Goal: Complete application form

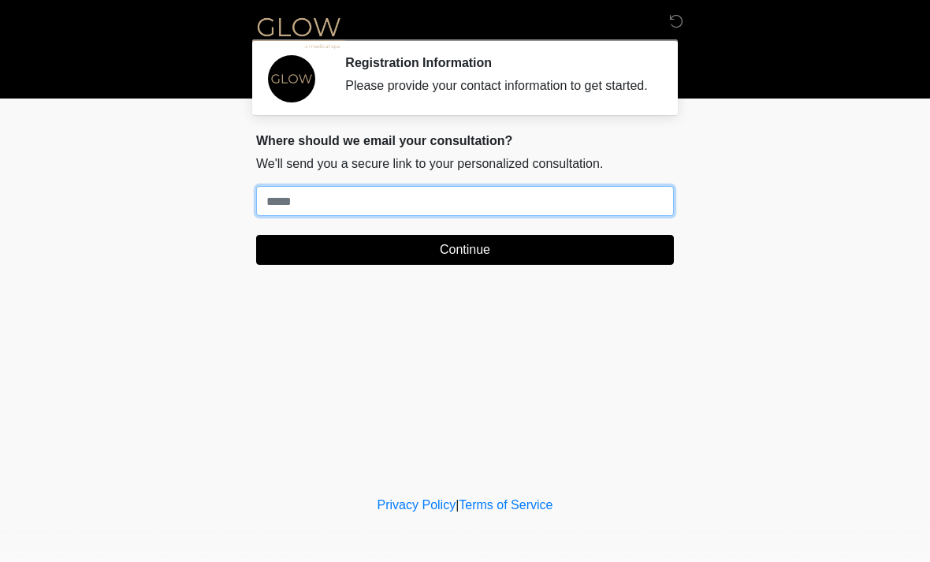
click at [348, 216] on input "Where should we email your treatment plan?" at bounding box center [465, 201] width 418 height 30
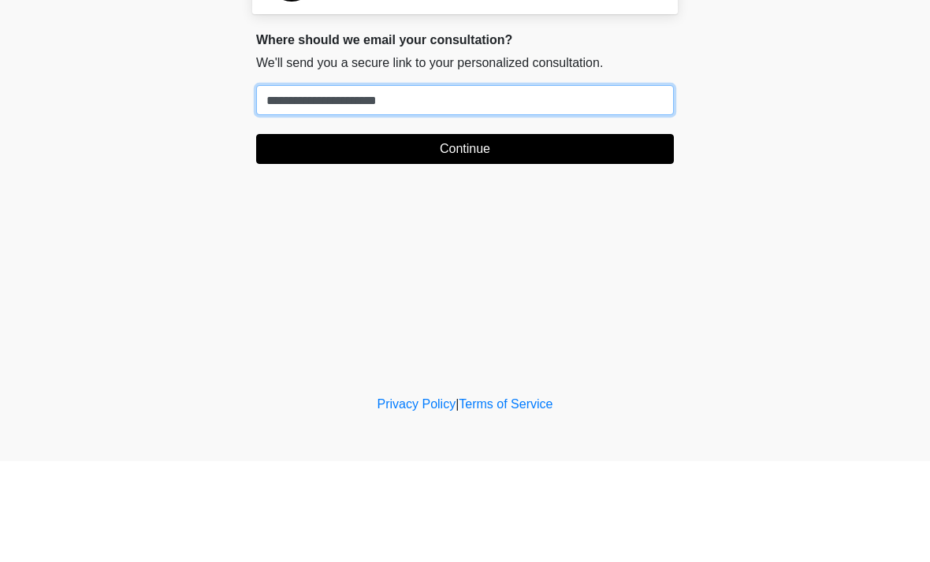
type input "**********"
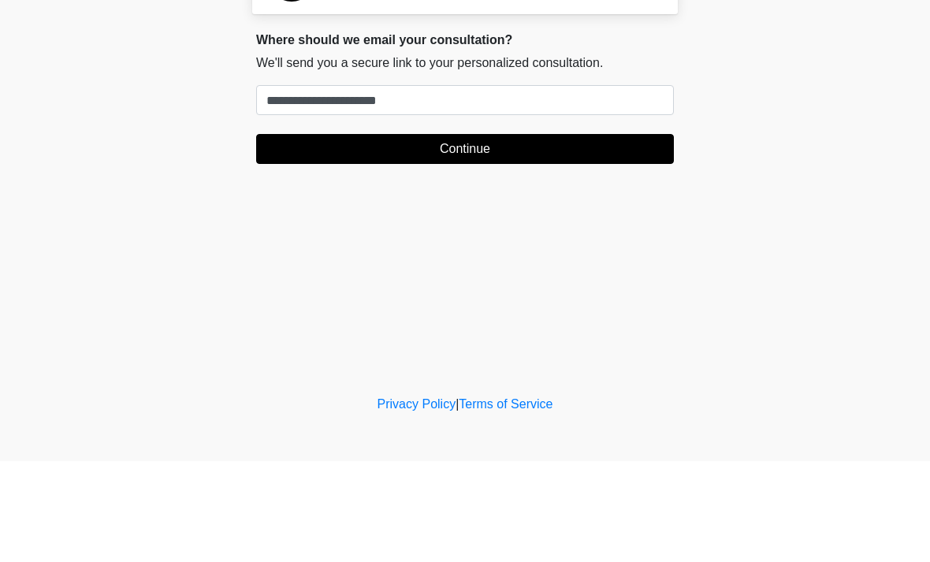
click at [528, 235] on button "Continue" at bounding box center [465, 250] width 418 height 30
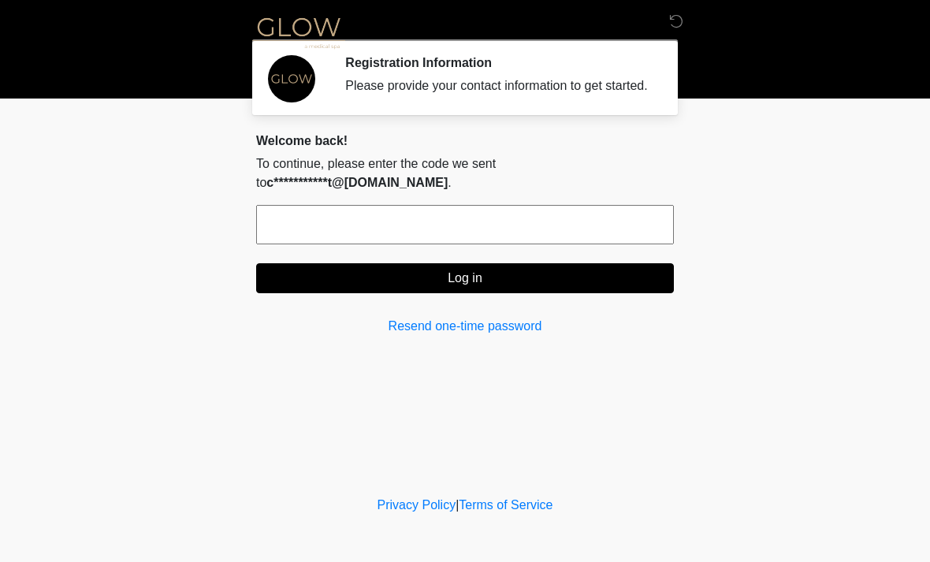
click at [369, 230] on input "text" at bounding box center [465, 224] width 418 height 39
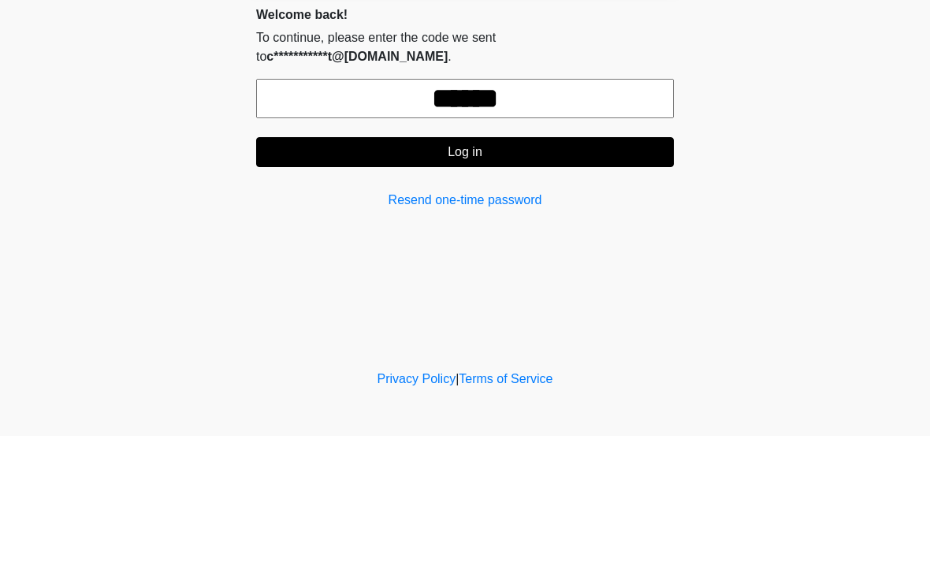
type input "******"
click at [546, 263] on button "Log in" at bounding box center [465, 278] width 418 height 30
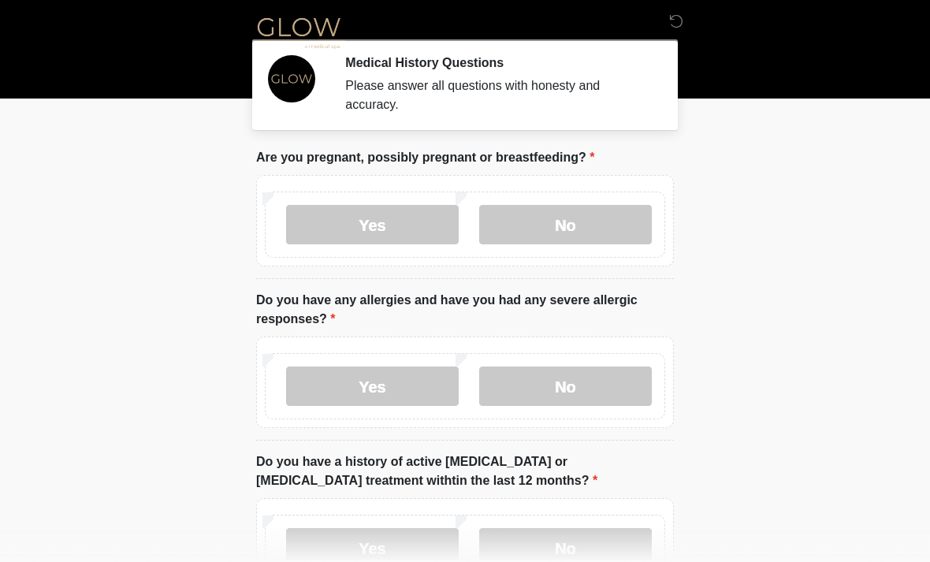
click at [589, 222] on label "No" at bounding box center [565, 224] width 173 height 39
click at [582, 374] on label "No" at bounding box center [565, 385] width 173 height 39
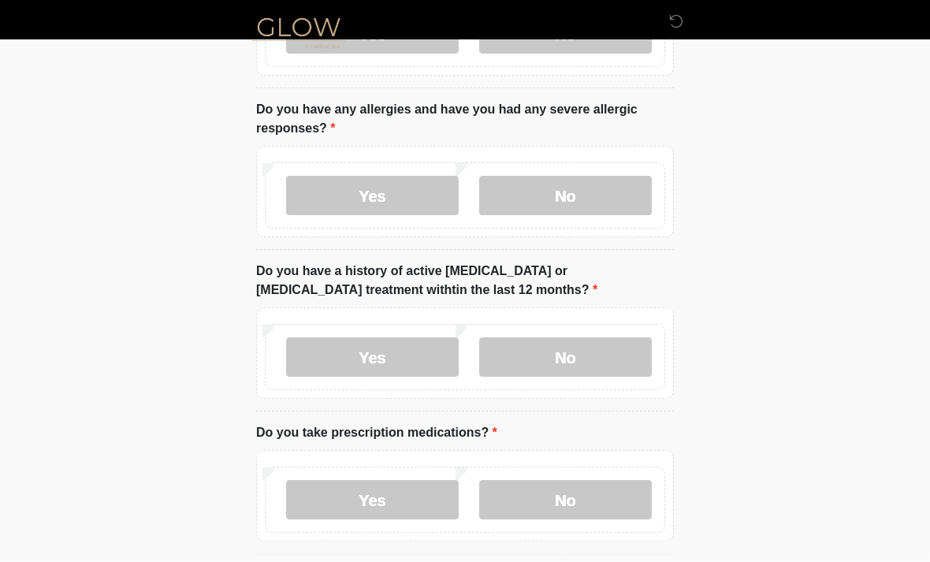
scroll to position [238, 0]
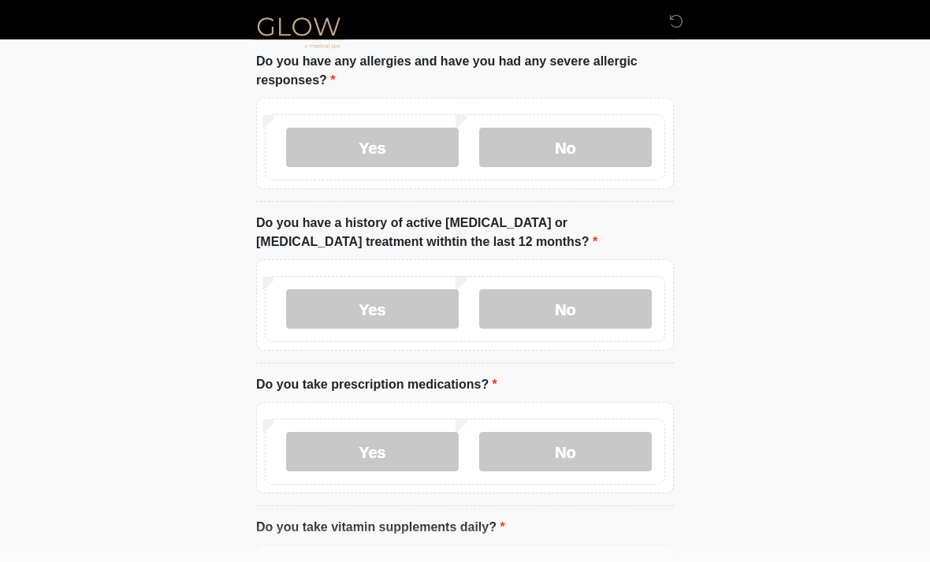
click at [564, 315] on label "No" at bounding box center [565, 309] width 173 height 39
click at [582, 448] on label "No" at bounding box center [565, 451] width 173 height 39
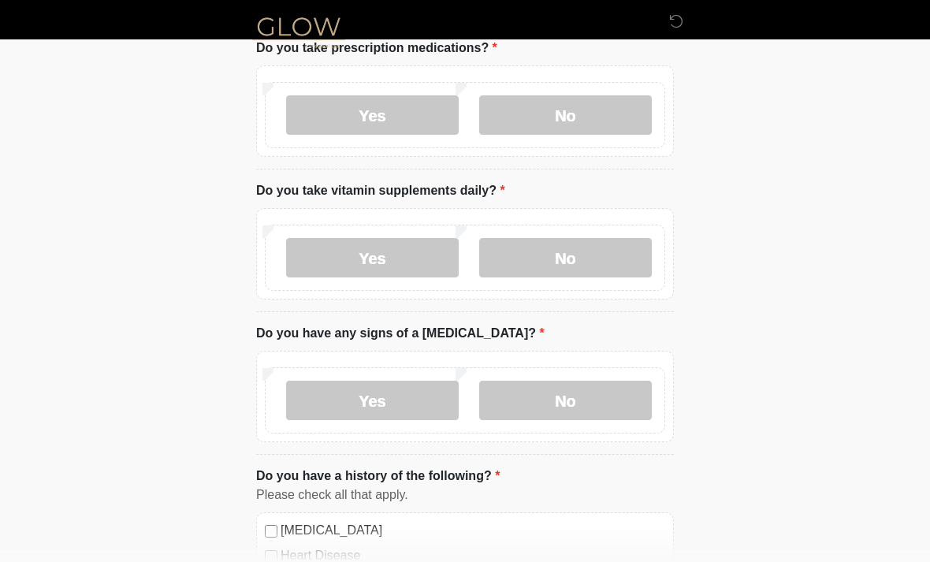
scroll to position [574, 0]
click at [563, 270] on label "No" at bounding box center [565, 258] width 173 height 39
click at [580, 399] on label "No" at bounding box center [565, 400] width 173 height 39
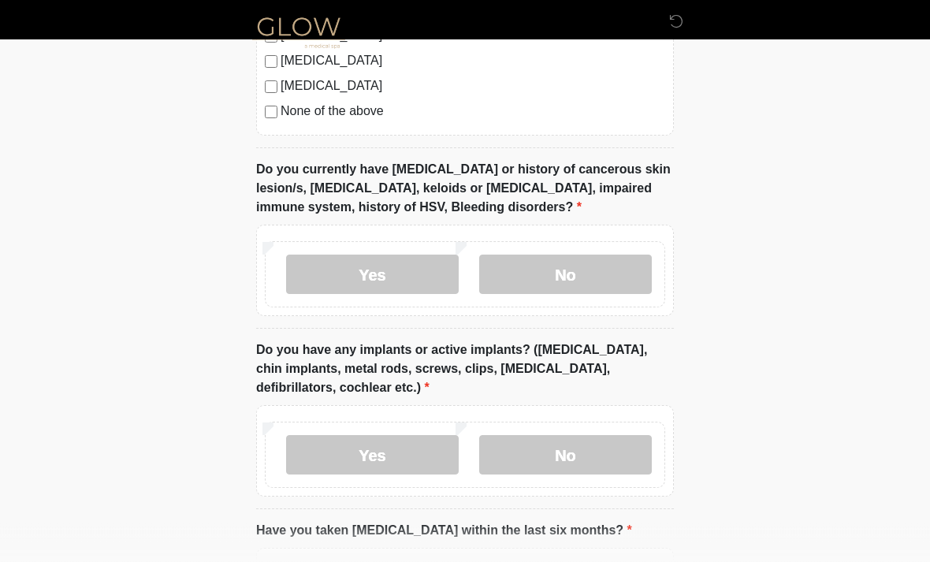
scroll to position [1283, 0]
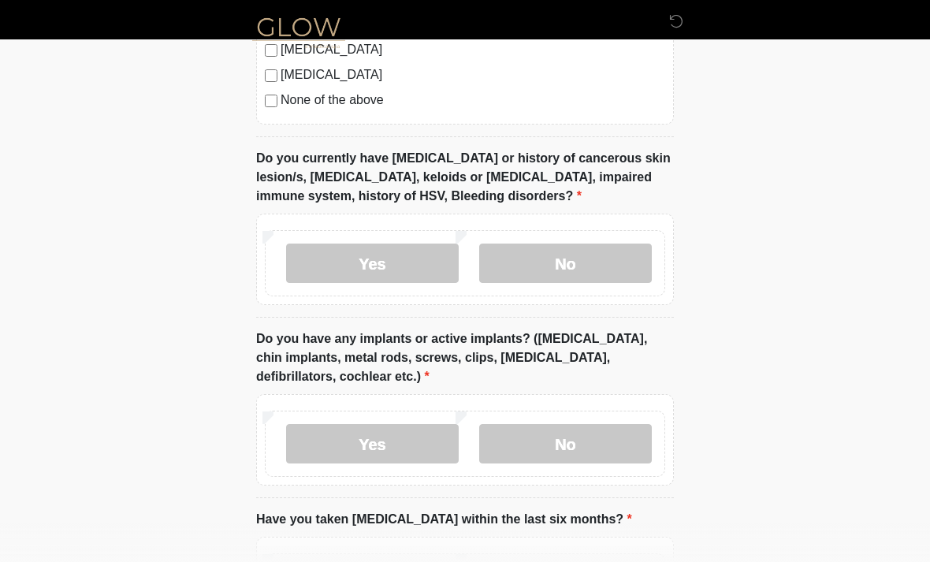
click at [587, 263] on label "No" at bounding box center [565, 263] width 173 height 39
click at [354, 437] on label "Yes" at bounding box center [372, 443] width 173 height 39
click at [577, 438] on label "No" at bounding box center [565, 443] width 173 height 39
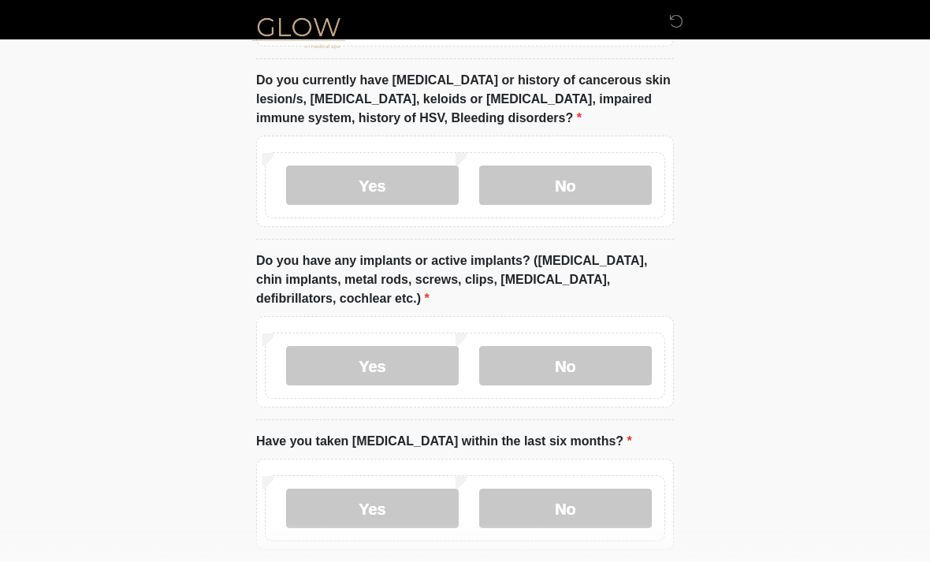
scroll to position [1435, 0]
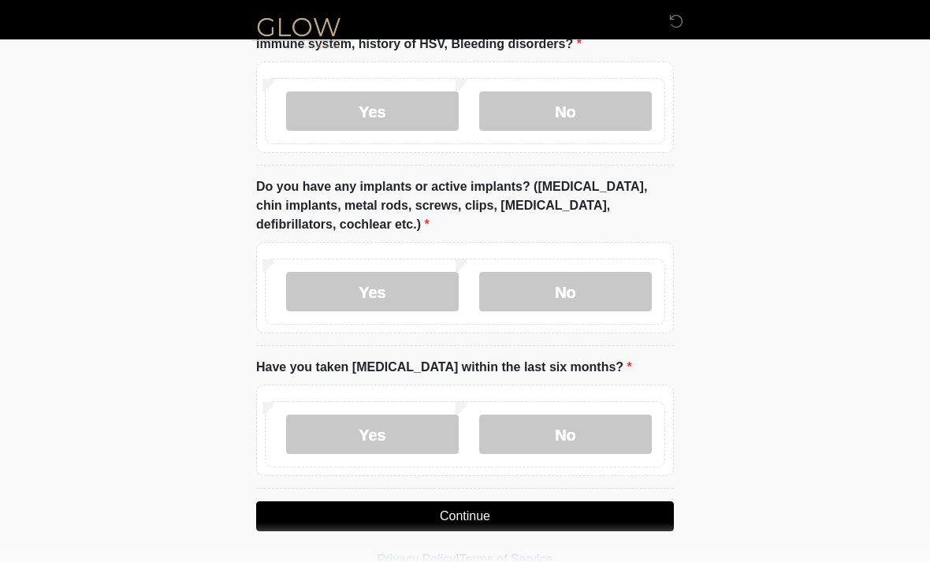
click at [583, 438] on label "No" at bounding box center [565, 434] width 173 height 39
click at [532, 511] on button "Continue" at bounding box center [465, 516] width 418 height 30
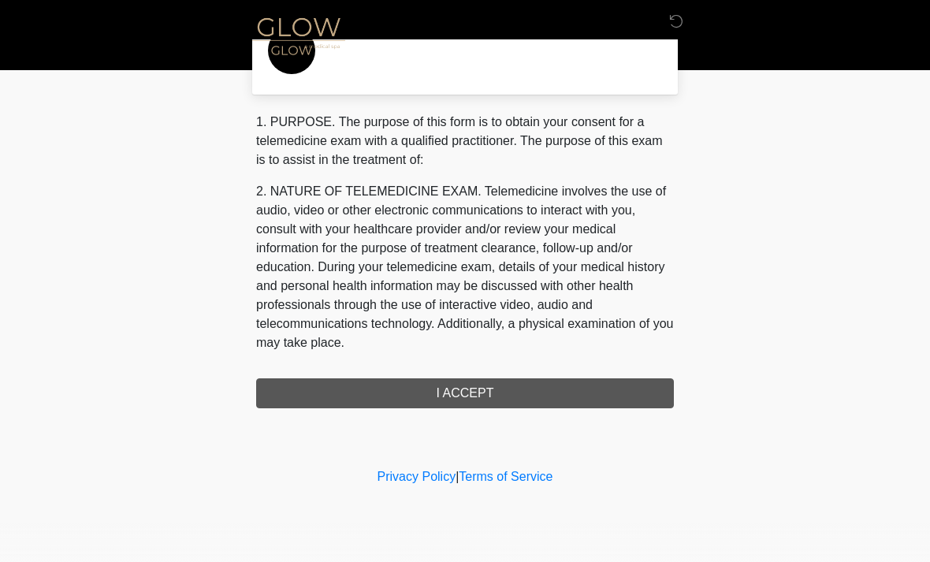
scroll to position [0, 0]
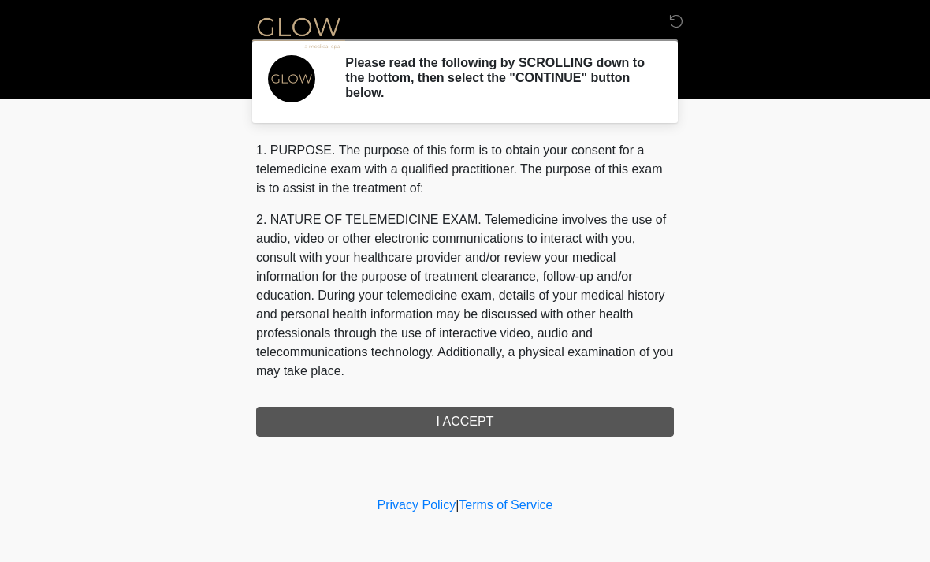
click at [548, 420] on div "1. PURPOSE. The purpose of this form is to obtain your consent for a telemedici…" at bounding box center [465, 289] width 418 height 296
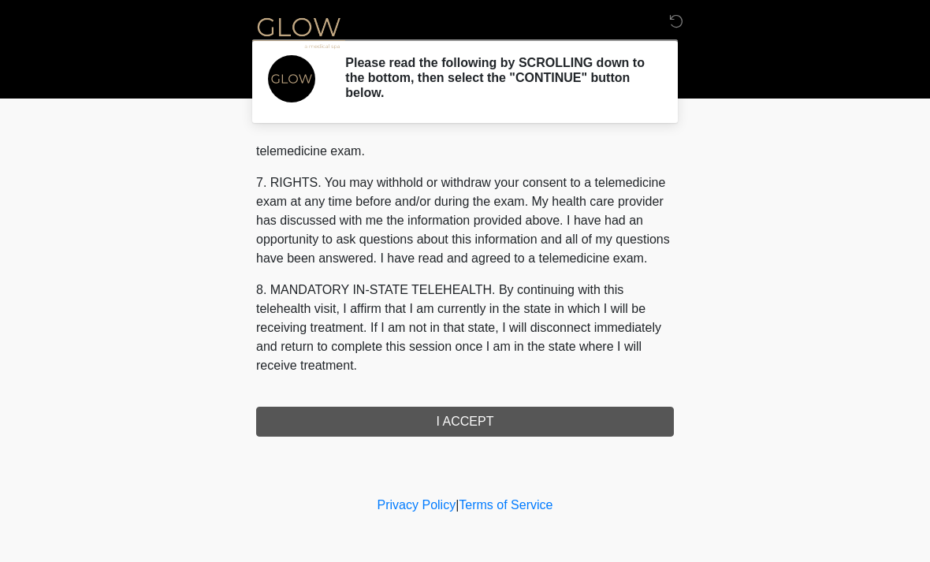
scroll to position [667, 0]
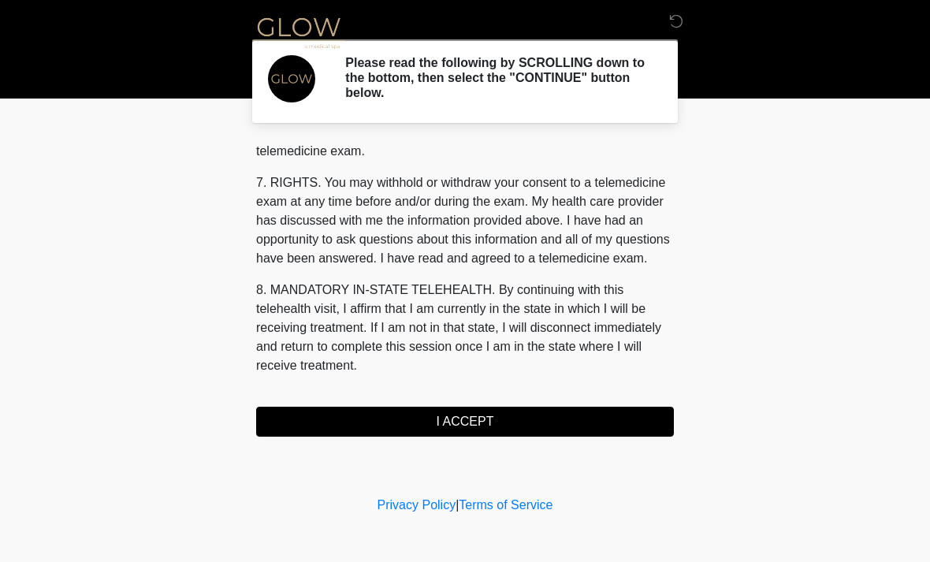
click at [533, 416] on button "I ACCEPT" at bounding box center [465, 422] width 418 height 30
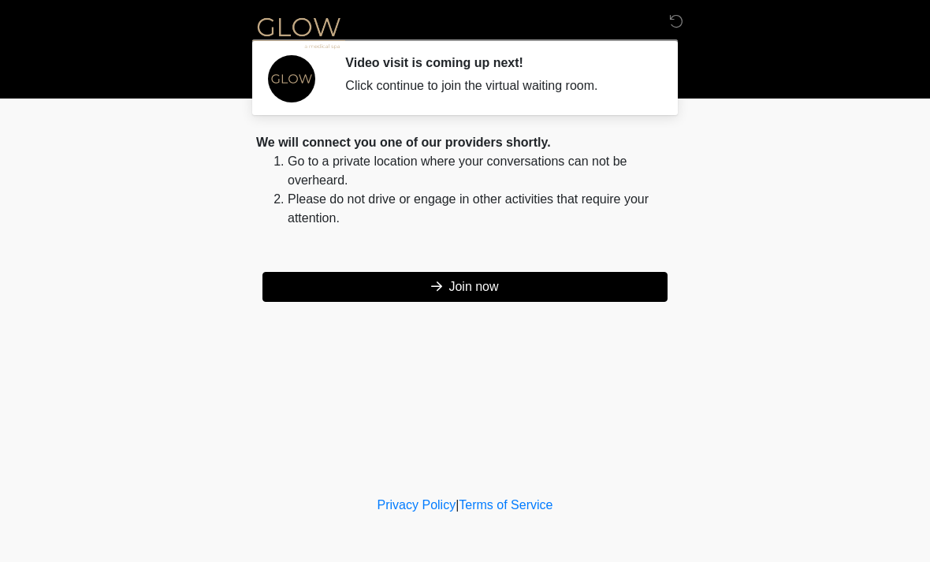
click at [579, 299] on button "Join now" at bounding box center [464, 287] width 405 height 30
